Goal: Transaction & Acquisition: Purchase product/service

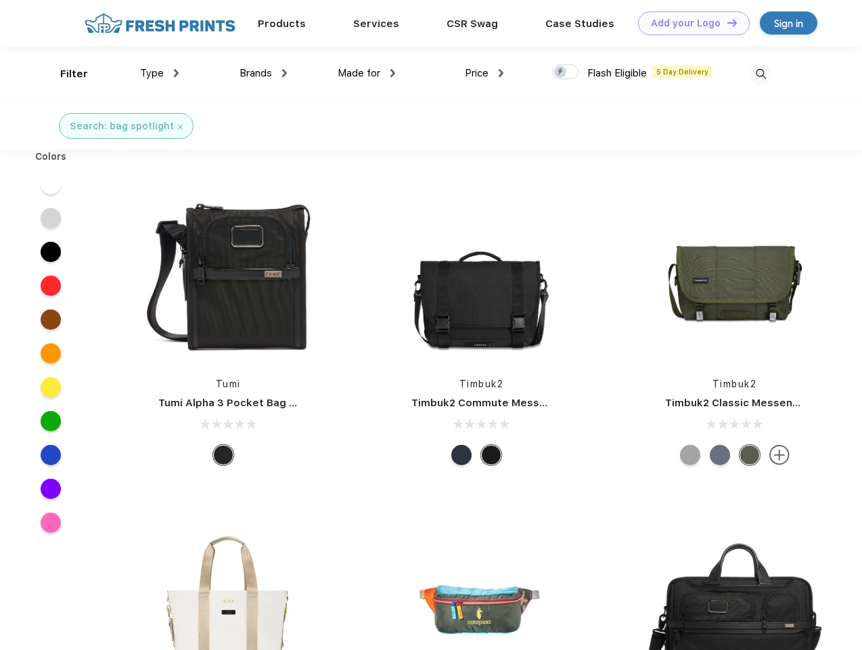
click at [689, 23] on link "Add your Logo Design Tool" at bounding box center [694, 24] width 112 height 24
click at [0, 0] on div "Design Tool" at bounding box center [0, 0] width 0 height 0
click at [726, 22] on link "Add your Logo Design Tool" at bounding box center [694, 24] width 112 height 24
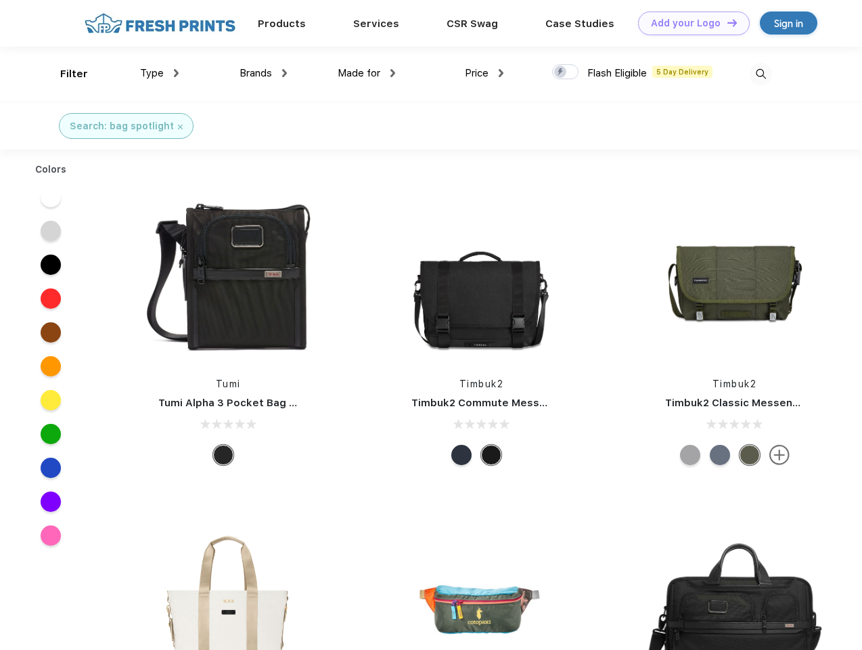
click at [65, 74] on div "Filter" at bounding box center [74, 74] width 28 height 16
click at [160, 73] on span "Type" at bounding box center [152, 73] width 24 height 12
click at [263, 73] on span "Brands" at bounding box center [256, 73] width 32 height 12
click at [367, 73] on span "Made for" at bounding box center [359, 73] width 43 height 12
click at [485, 73] on span "Price" at bounding box center [477, 73] width 24 height 12
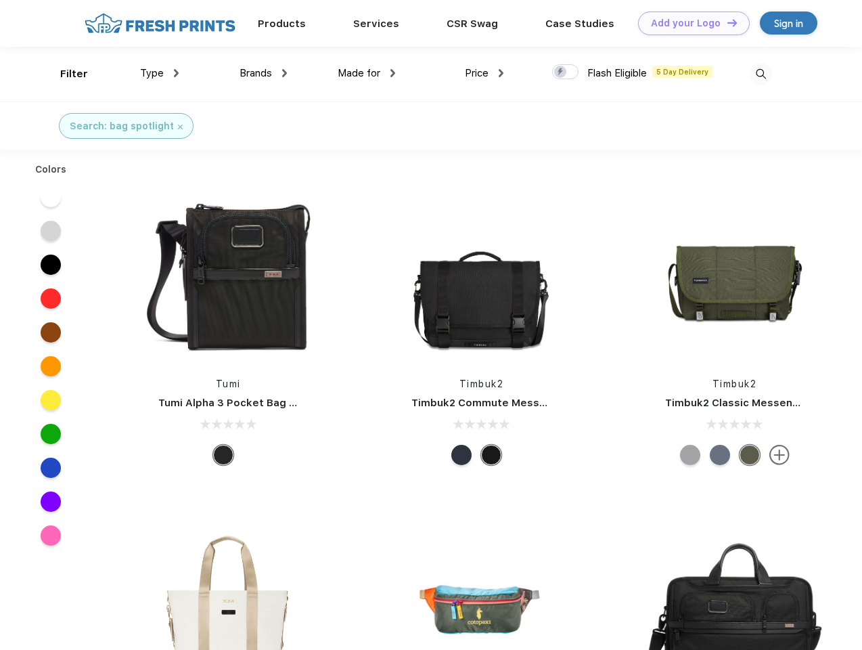
click at [566, 72] on div at bounding box center [565, 71] width 26 height 15
click at [561, 72] on input "checkbox" at bounding box center [556, 68] width 9 height 9
click at [761, 74] on img at bounding box center [761, 74] width 22 height 22
